Goal: Check status: Check status

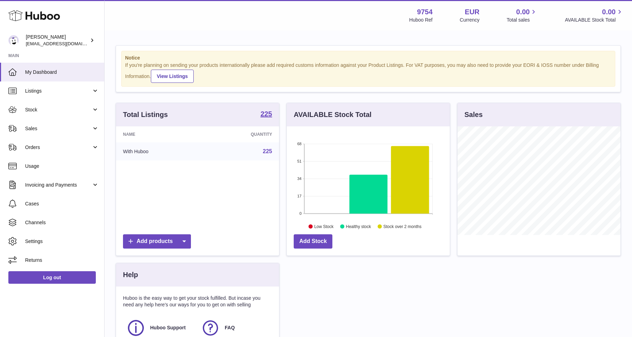
scroll to position [109, 163]
click at [36, 131] on span "Sales" at bounding box center [58, 128] width 67 height 7
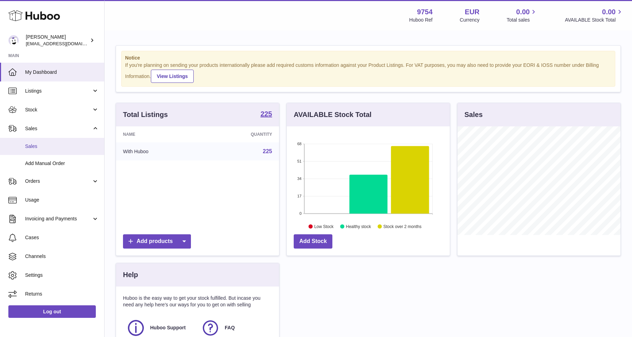
click at [34, 147] on span "Sales" at bounding box center [62, 146] width 74 height 7
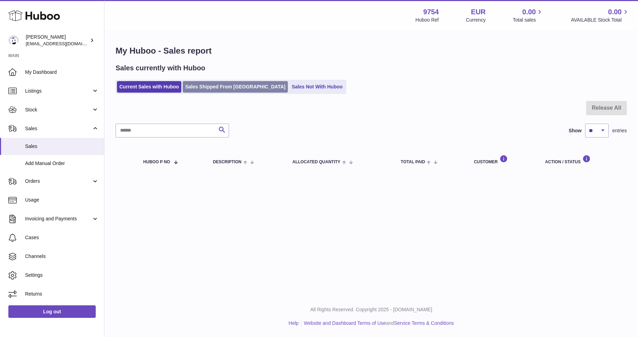
click at [219, 86] on link "Sales Shipped From [GEOGRAPHIC_DATA]" at bounding box center [235, 86] width 105 height 11
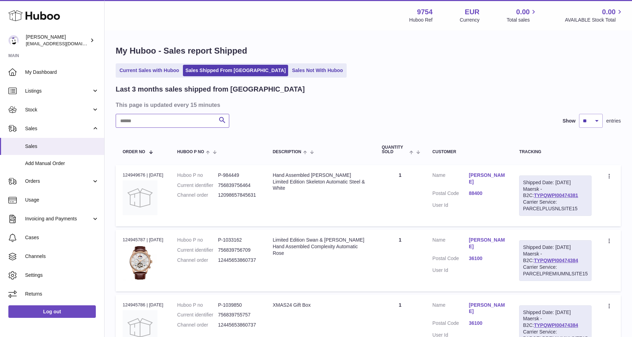
click at [151, 121] on input "text" at bounding box center [173, 121] width 114 height 14
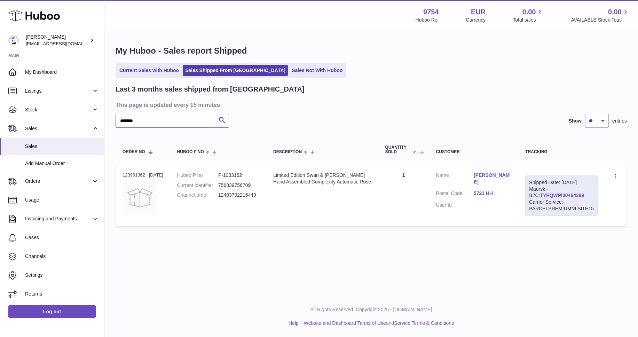
type input "*******"
click at [540, 195] on link "TYPQWPI00464299" at bounding box center [562, 196] width 44 height 6
